Goal: Transaction & Acquisition: Purchase product/service

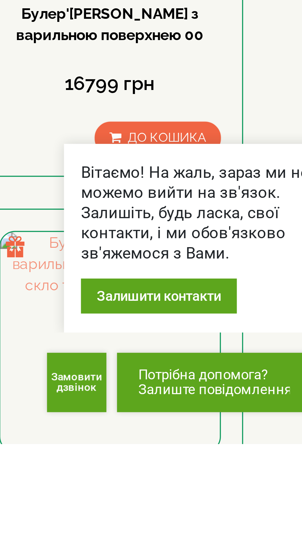
scroll to position [375, 0]
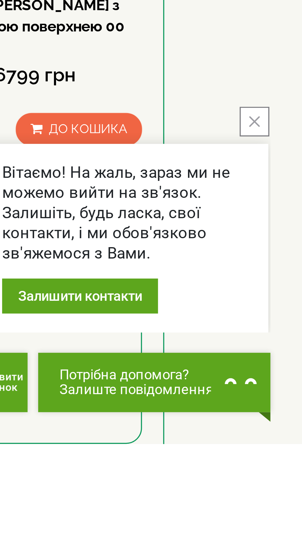
click at [290, 467] on icon "close button" at bounding box center [288, 465] width 3 height 3
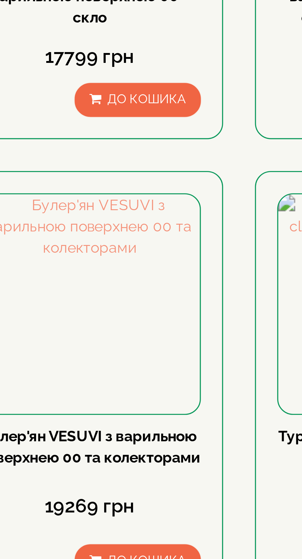
scroll to position [635, 0]
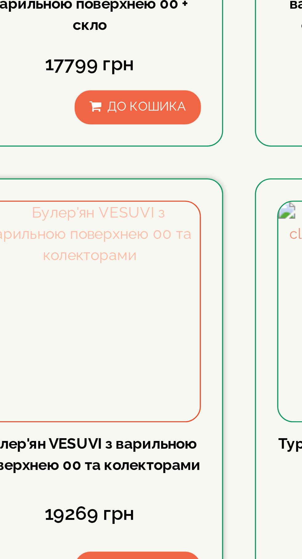
click at [145, 368] on img at bounding box center [137, 400] width 64 height 64
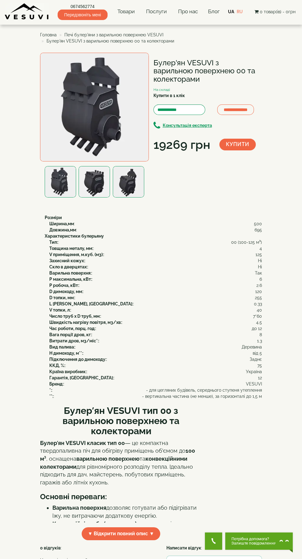
click at [98, 124] on img at bounding box center [94, 107] width 109 height 109
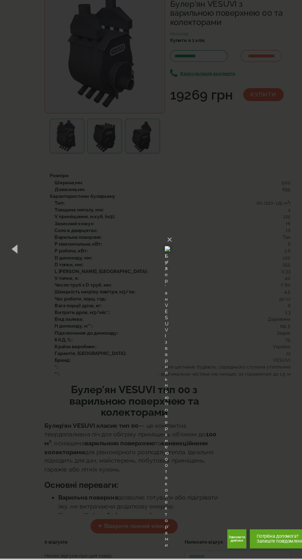
scroll to position [4, 0]
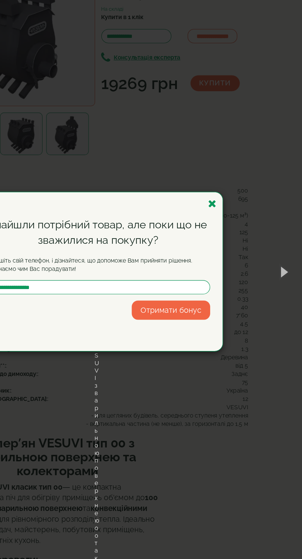
click at [294, 279] on div "Знайшли потрібний товар, але поки що не зважилися на покупку? Залишіть свій тел…" at bounding box center [151, 279] width 302 height 559
click at [236, 231] on icon "button" at bounding box center [235, 229] width 6 height 8
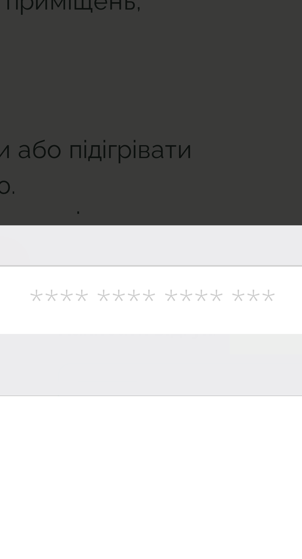
scroll to position [25, 0]
